Goal: Task Accomplishment & Management: Complete application form

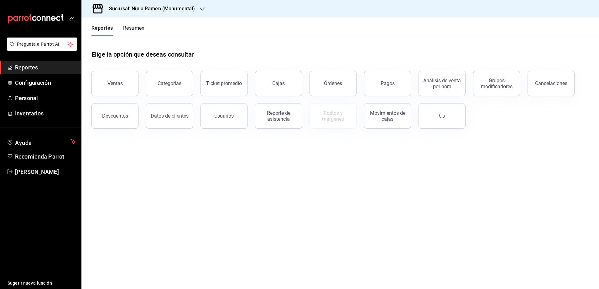
click at [200, 8] on icon "button" at bounding box center [202, 9] width 5 height 5
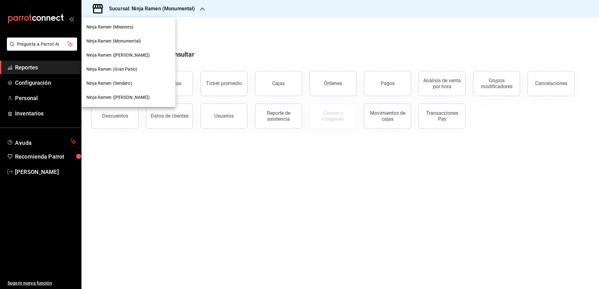
click at [127, 96] on span "Ninja Ramen ([PERSON_NAME] [PERSON_NAME])" at bounding box center [118, 97] width 64 height 7
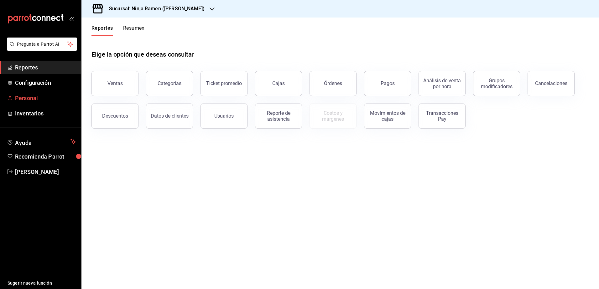
click at [33, 100] on span "Personal" at bounding box center [45, 98] width 61 height 8
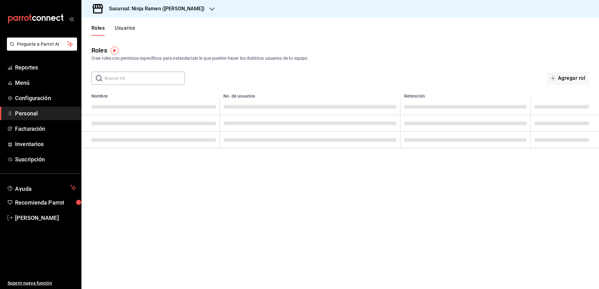
click at [126, 29] on button "Usuarios" at bounding box center [125, 30] width 21 height 11
click at [563, 78] on button "Nuevo usuario" at bounding box center [563, 78] width 49 height 13
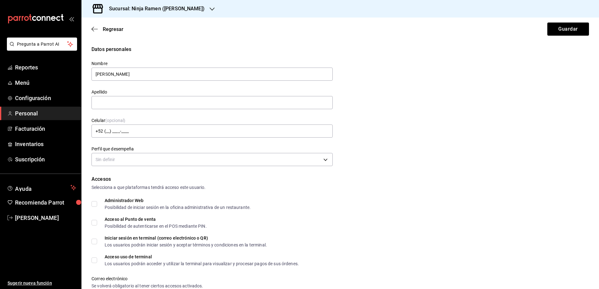
type input "Hever Alan"
type input "Lopez Borrego"
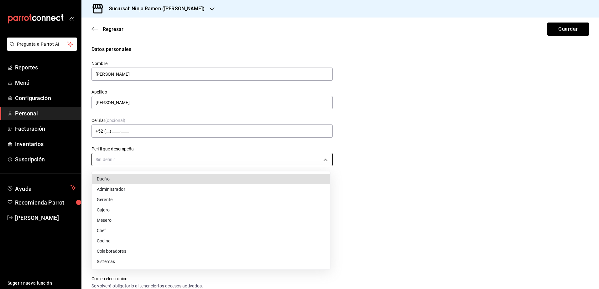
click at [305, 155] on body "Pregunta a Parrot AI Reportes Menú Configuración Personal Facturación Inventari…" at bounding box center [299, 144] width 599 height 289
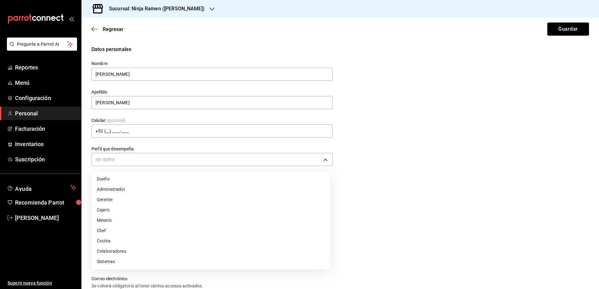
click at [243, 221] on li "Mesero" at bounding box center [211, 220] width 238 height 10
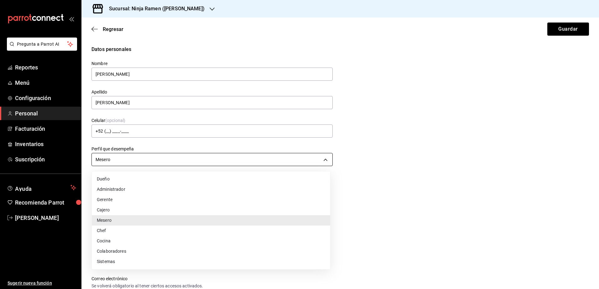
click at [270, 160] on body "Pregunta a Parrot AI Reportes Menú Configuración Personal Facturación Inventari…" at bounding box center [299, 144] width 599 height 289
click at [206, 238] on li "Cocina" at bounding box center [211, 241] width 238 height 10
type input "KITCHEN"
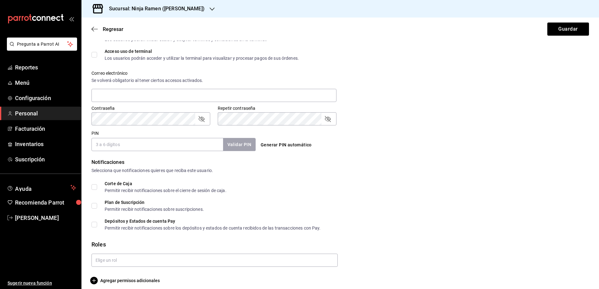
scroll to position [211, 0]
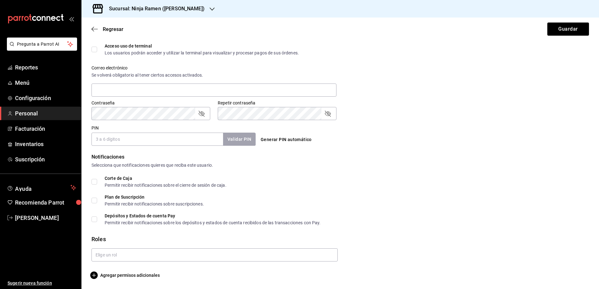
click at [230, 262] on form "Datos personales Nombre Hever Alan Apellido Lopez Borrego Celular (opcional) +5…" at bounding box center [339, 57] width 497 height 445
click at [231, 257] on input "text" at bounding box center [214, 255] width 246 height 13
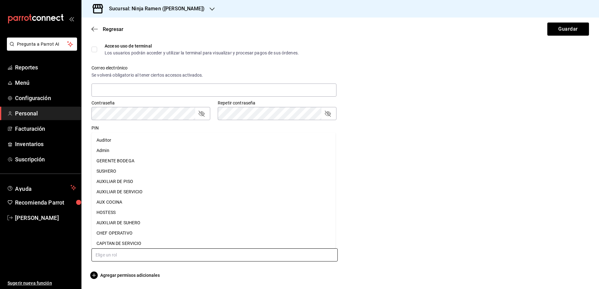
click at [139, 199] on li "AUX COCINA" at bounding box center [213, 202] width 244 height 10
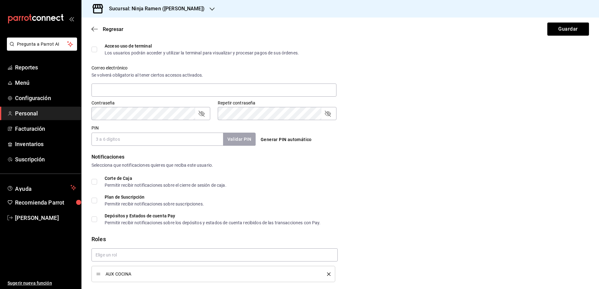
drag, startPoint x: 184, startPoint y: 142, endPoint x: 197, endPoint y: 139, distance: 13.3
click at [184, 142] on input "PIN" at bounding box center [156, 139] width 131 height 13
type input "0806"
click at [241, 138] on button "Validar PIN" at bounding box center [238, 139] width 33 height 13
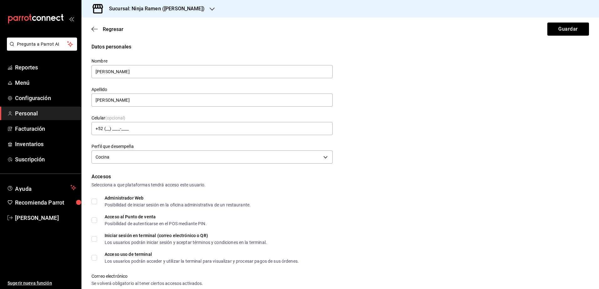
scroll to position [0, 0]
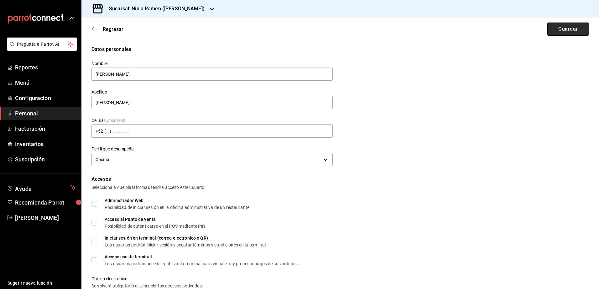
click at [555, 29] on button "Guardar" at bounding box center [568, 29] width 42 height 13
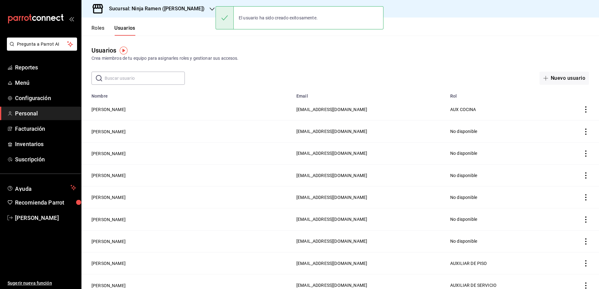
click at [206, 28] on header "Roles Usuarios" at bounding box center [339, 27] width 517 height 18
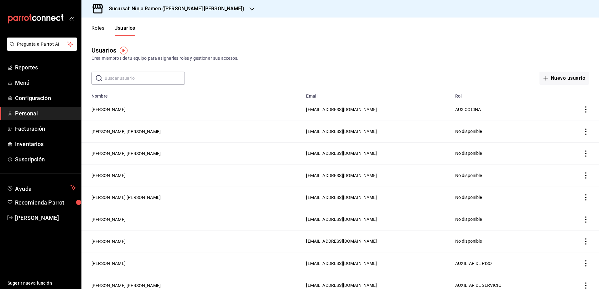
click at [183, 10] on h3 "Sucursal: Ninja Ramen ([PERSON_NAME] [PERSON_NAME])" at bounding box center [174, 9] width 140 height 8
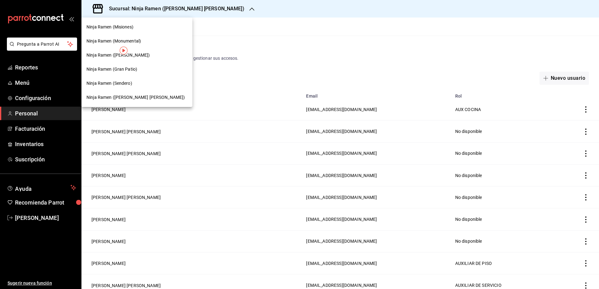
click at [131, 30] on div "Ninja Ramen (Misiones)" at bounding box center [136, 27] width 111 height 14
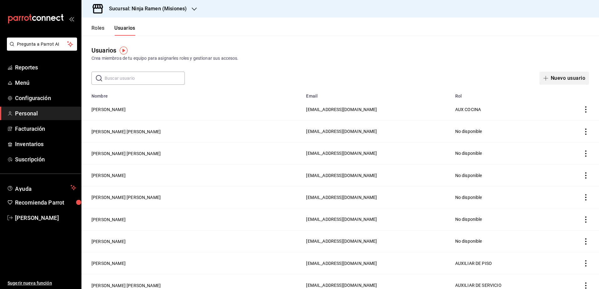
click at [560, 79] on button "Nuevo usuario" at bounding box center [563, 78] width 49 height 13
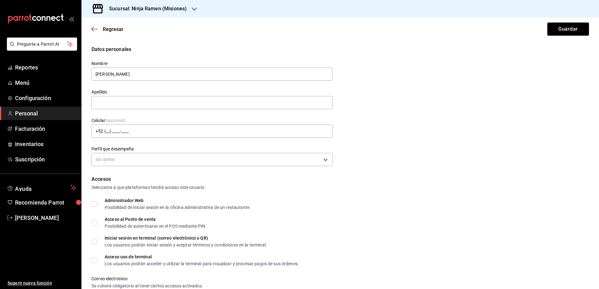
type input "[PERSON_NAME]"
click at [324, 153] on body "Pregunta a Parrot AI Reportes Menú Configuración Personal Facturación Inventari…" at bounding box center [299, 144] width 599 height 289
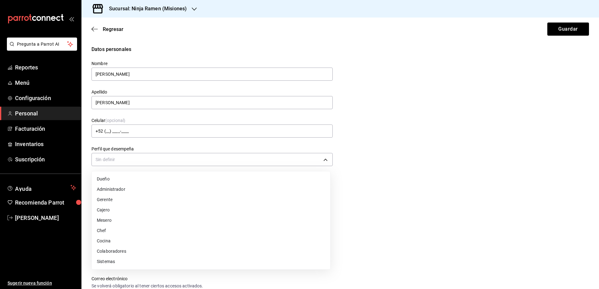
click at [193, 239] on li "Cocina" at bounding box center [211, 241] width 238 height 10
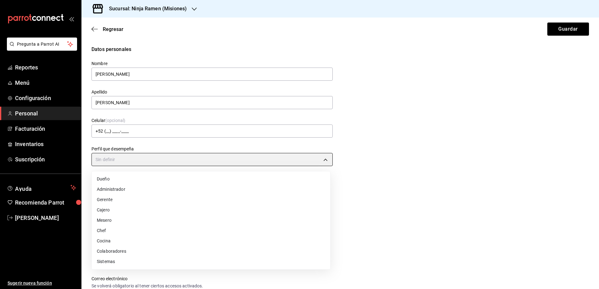
type input "KITCHEN"
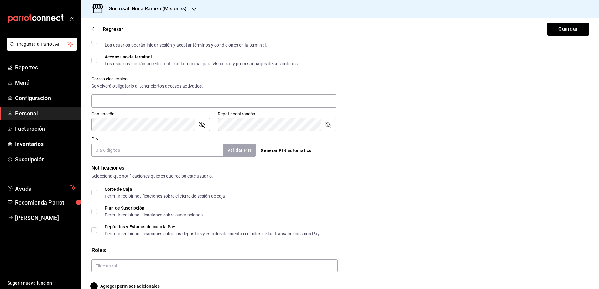
scroll to position [211, 0]
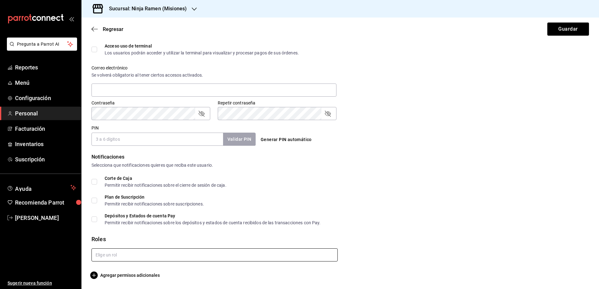
click at [163, 251] on input "text" at bounding box center [214, 255] width 246 height 13
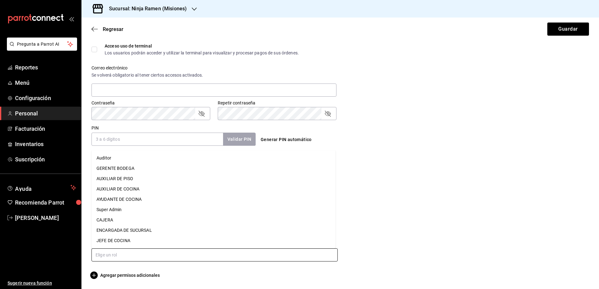
click at [161, 188] on li "AUXILIAR DE COCINA" at bounding box center [213, 189] width 244 height 10
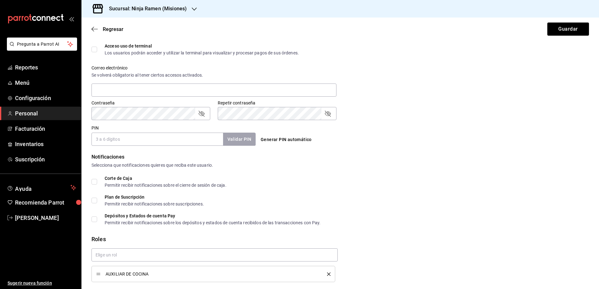
drag, startPoint x: 182, startPoint y: 141, endPoint x: 194, endPoint y: 140, distance: 12.4
click at [182, 141] on input "PIN" at bounding box center [156, 139] width 131 height 13
type input "0109"
click at [237, 145] on button "Validar PIN" at bounding box center [238, 139] width 33 height 13
drag, startPoint x: 143, startPoint y: 141, endPoint x: 88, endPoint y: 138, distance: 55.5
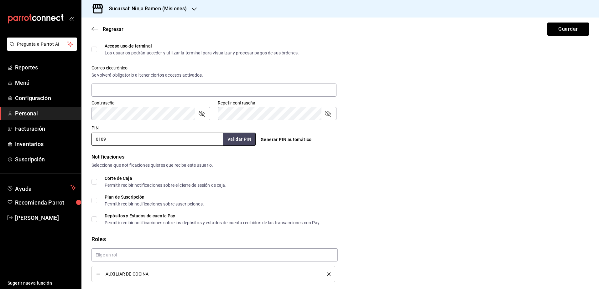
click at [88, 138] on div "Datos personales Nombre [PERSON_NAME] [PERSON_NAME] Celular (opcional) +52 (__)…" at bounding box center [339, 67] width 517 height 465
type input "1234"
click at [238, 141] on button "Validar PIN" at bounding box center [238, 139] width 33 height 13
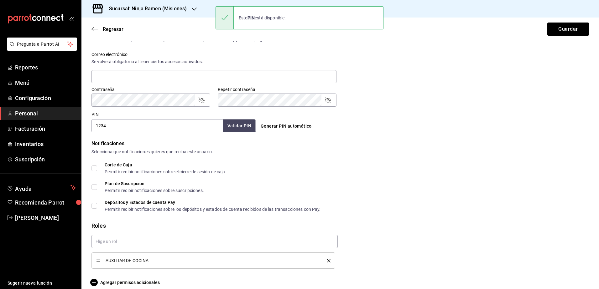
scroll to position [232, 0]
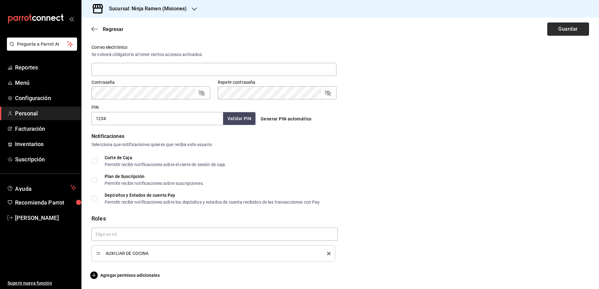
click at [565, 29] on button "Guardar" at bounding box center [568, 29] width 42 height 13
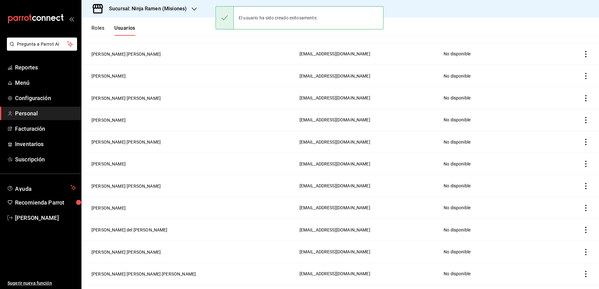
scroll to position [97, 0]
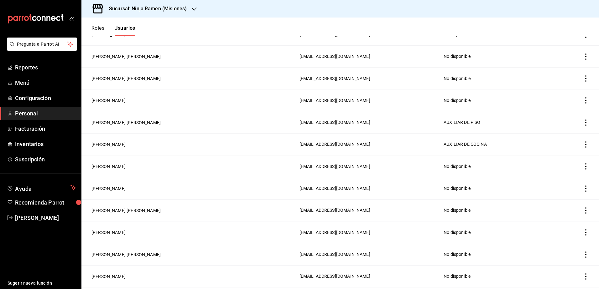
click at [188, 9] on div "Sucursal: Ninja Ramen (Misiones)" at bounding box center [142, 9] width 113 height 18
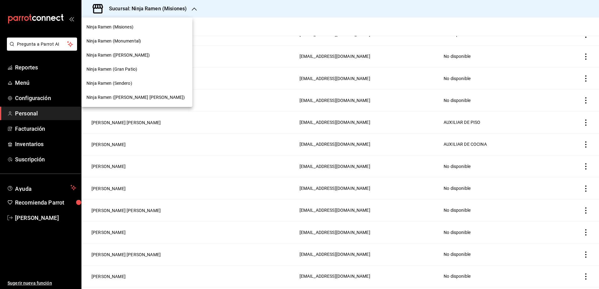
click at [134, 39] on span "Ninja Ramen (Monumental)" at bounding box center [113, 41] width 54 height 7
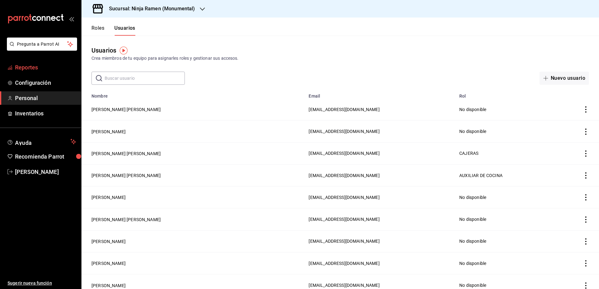
click at [32, 68] on span "Reportes" at bounding box center [45, 67] width 61 height 8
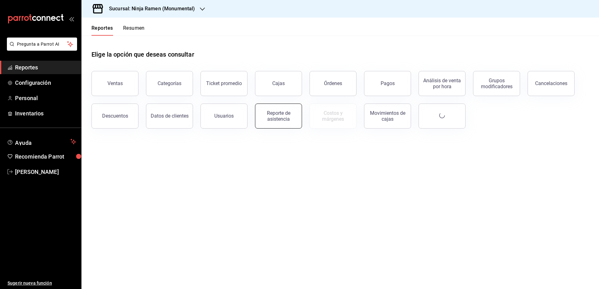
click at [279, 117] on div "Reporte de asistencia" at bounding box center [278, 116] width 39 height 12
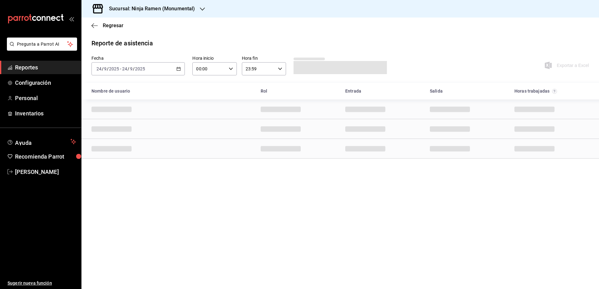
click at [179, 72] on div "[DATE] [DATE] - [DATE] [DATE]" at bounding box center [137, 68] width 93 height 13
click at [126, 157] on span "Rango de fechas" at bounding box center [121, 158] width 49 height 7
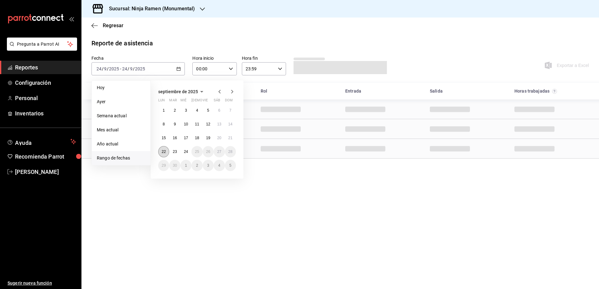
click at [162, 150] on abbr "22" at bounding box center [164, 152] width 4 height 4
click at [187, 150] on abbr "24" at bounding box center [186, 152] width 4 height 4
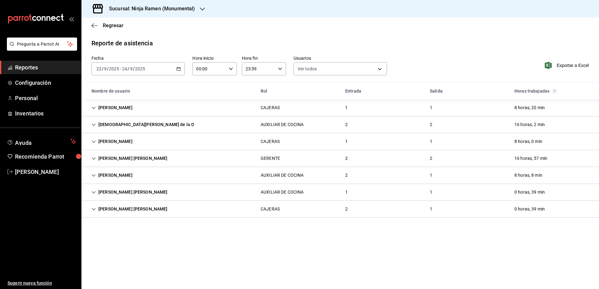
click at [94, 190] on div "[PERSON_NAME] [PERSON_NAME]" at bounding box center [129, 193] width 86 height 12
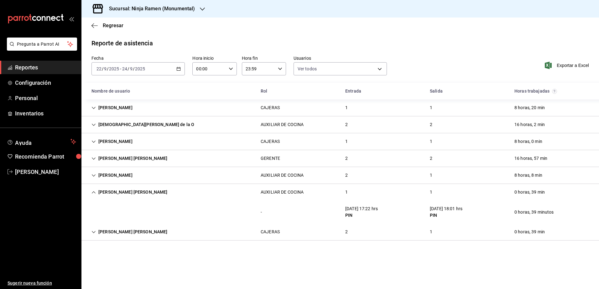
click at [93, 233] on icon "Cell" at bounding box center [93, 232] width 4 height 4
click at [95, 27] on icon "button" at bounding box center [94, 26] width 6 height 6
